Goal: Register for event/course: Sign up to attend an event or enroll in a course

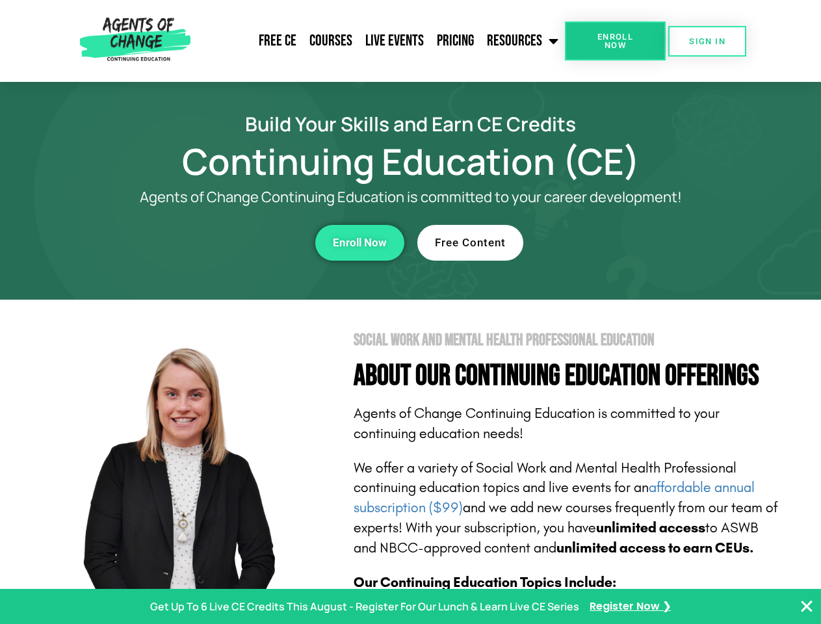
click at [410, 312] on section "Social Work and Mental Health Professional Education About Our Continuing Educa…" at bounding box center [410, 573] width 821 height 546
click at [615, 41] on span "Enroll Now" at bounding box center [615, 41] width 59 height 17
click at [708, 41] on span "SIGN IN" at bounding box center [707, 41] width 36 height 8
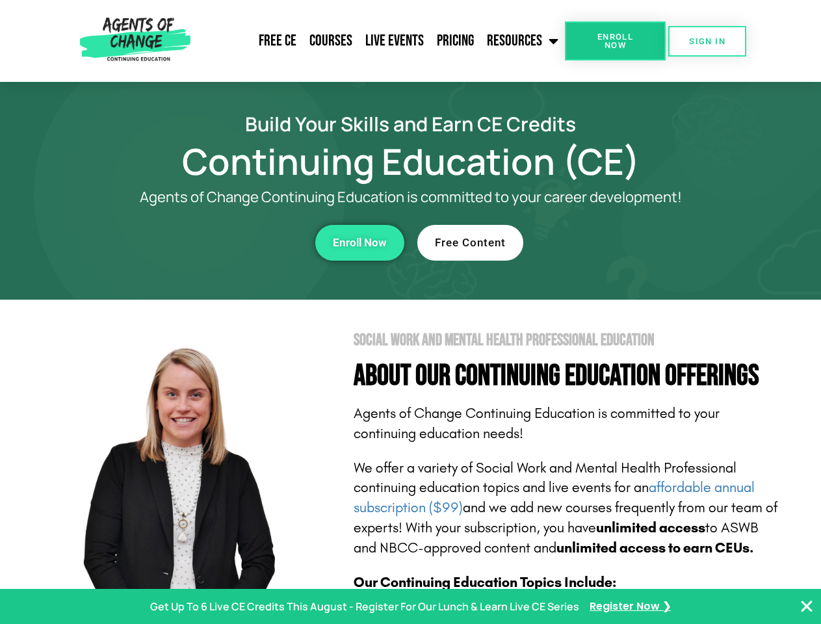
click at [226, 243] on div "Enroll Now" at bounding box center [226, 243] width 358 height 36
click at [360, 243] on span "Enroll Now" at bounding box center [360, 242] width 54 height 11
click at [596, 243] on div "Free Content" at bounding box center [597, 243] width 358 height 36
